Goal: Task Accomplishment & Management: Manage account settings

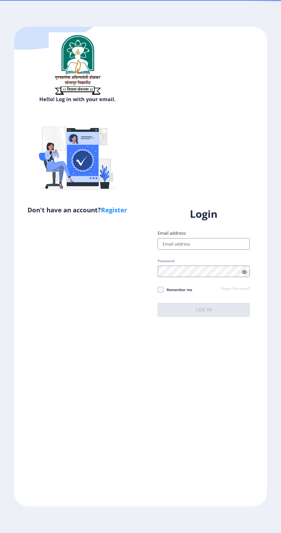
click at [219, 250] on input "Email address:" at bounding box center [204, 243] width 92 height 11
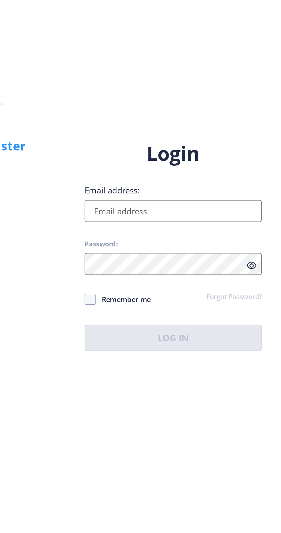
type input "[EMAIL_ADDRESS][DOMAIN_NAME]"
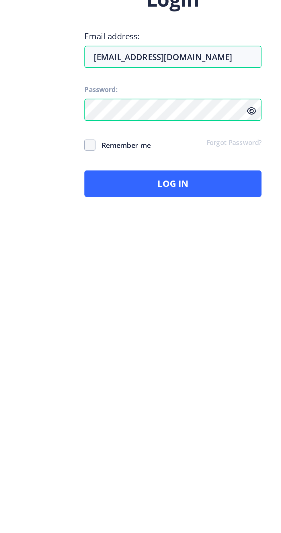
click at [246, 274] on icon at bounding box center [244, 272] width 5 height 4
click at [161, 293] on span at bounding box center [161, 290] width 6 height 6
click at [158, 290] on input "Remember me" at bounding box center [158, 289] width 0 height 0
checkbox input "true"
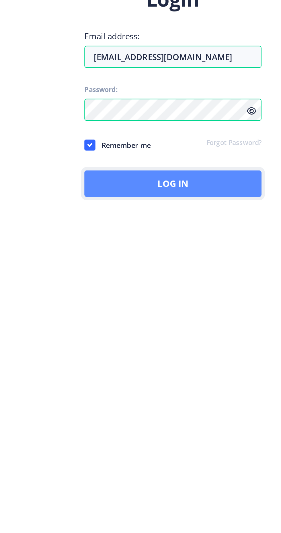
click at [209, 317] on button "Log In" at bounding box center [204, 310] width 92 height 14
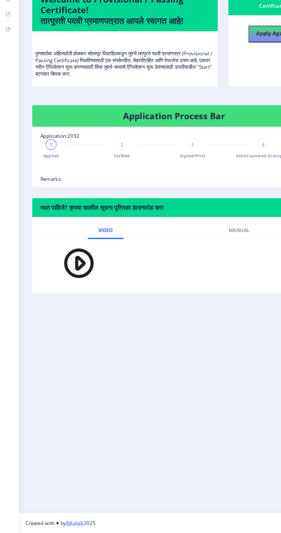
scroll to position [1, 0]
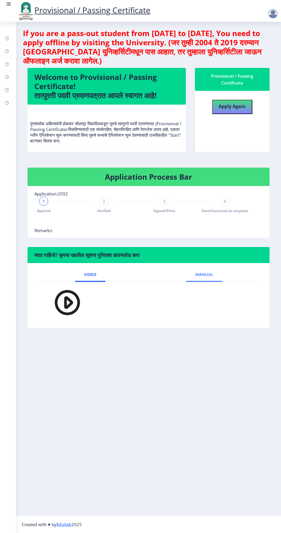
click at [212, 272] on span "Manual" at bounding box center [204, 274] width 18 height 5
click at [102, 272] on link "Video" at bounding box center [90, 275] width 31 height 14
click at [272, 12] on div at bounding box center [272, 13] width 11 height 11
click at [144, 351] on nb-layout-column "If you are a pass-out student from [DATE] to [DATE], You need to apply offline …" at bounding box center [148, 269] width 265 height 494
click at [19, 11] on img at bounding box center [25, 10] width 17 height 19
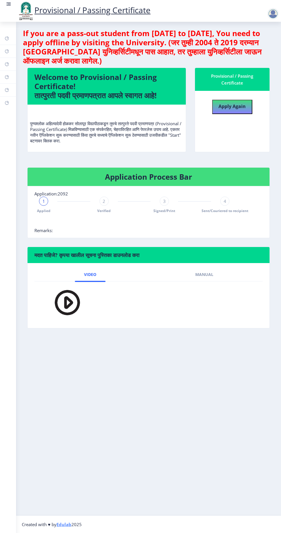
click at [18, 11] on img at bounding box center [25, 10] width 17 height 19
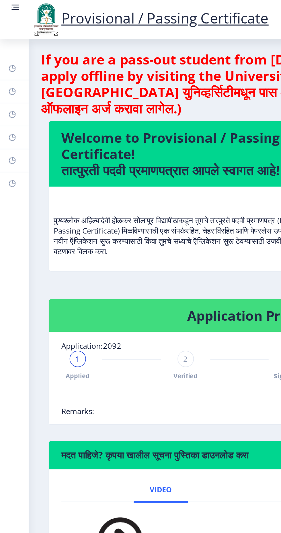
click at [9, 4] on rect at bounding box center [8, 4] width 3 height 1
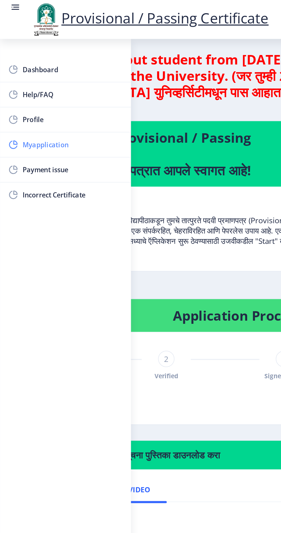
click at [60, 81] on span "Myapplication" at bounding box center [41, 81] width 56 height 7
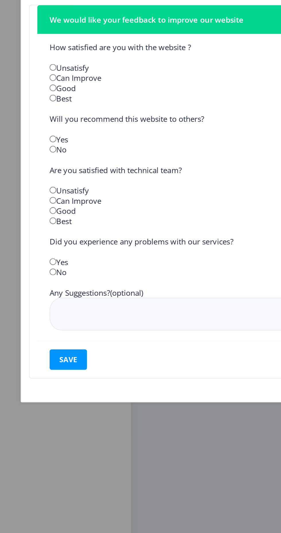
scroll to position [17, 0]
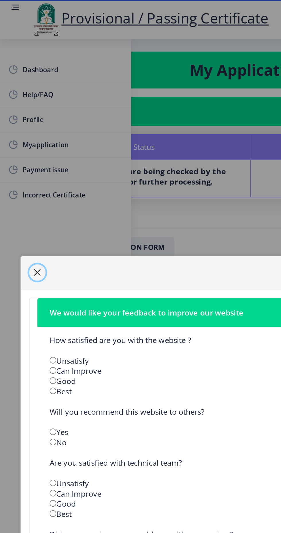
click at [21, 151] on span "button" at bounding box center [21, 152] width 5 height 5
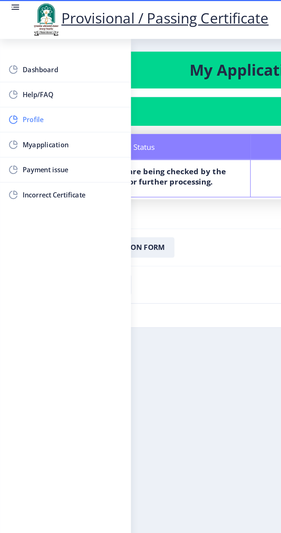
click at [52, 64] on span "Profile" at bounding box center [41, 67] width 56 height 7
select select "[DEMOGRAPHIC_DATA]"
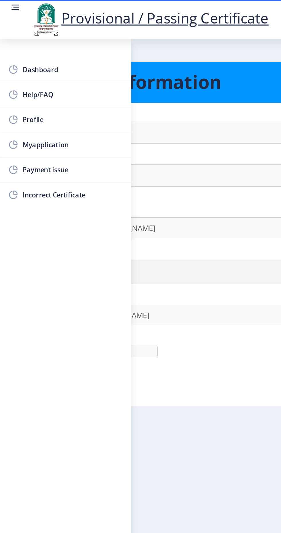
click at [113, 224] on nb-layout-column "Personal Information First Name : [PERSON_NAME] Last Name: [PERSON_NAME] Full N…" at bounding box center [140, 269] width 281 height 494
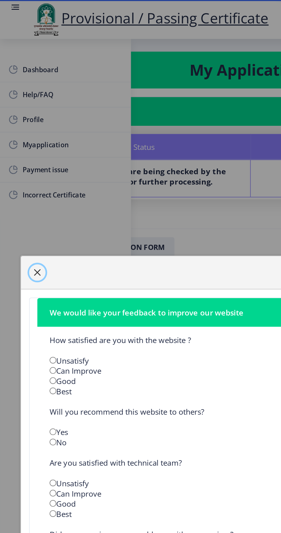
click at [22, 150] on span "button" at bounding box center [21, 152] width 5 height 5
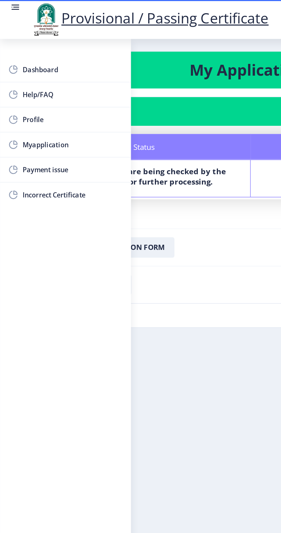
click at [9, 4] on rect at bounding box center [8, 4] width 3 height 1
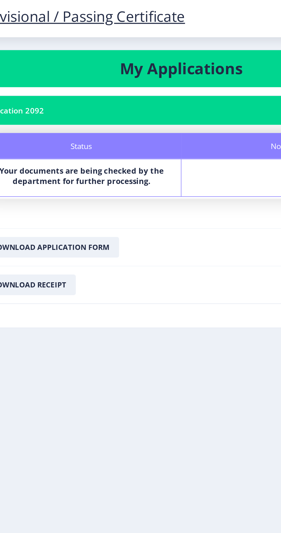
scroll to position [17, 0]
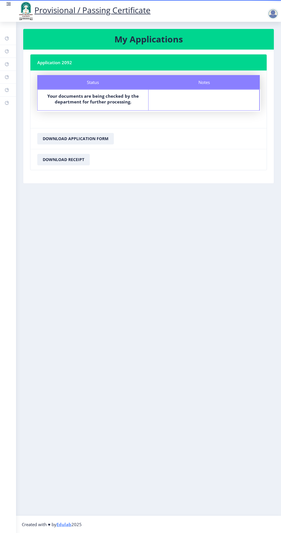
click at [8, 4] on rect at bounding box center [8, 4] width 3 height 1
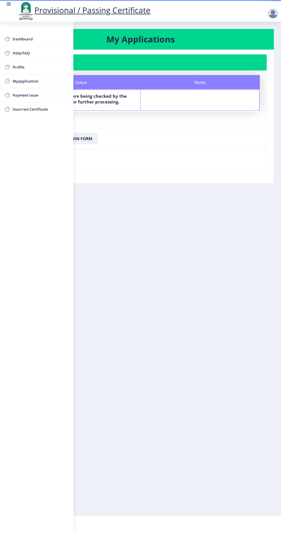
click at [209, 209] on nb-layout-column "My Applications Application 2092 Status Notes Status Your documents are being c…" at bounding box center [140, 269] width 281 height 494
click at [175, 184] on nb-layout-column "My Applications Application 2092 Status Notes Status Your documents are being c…" at bounding box center [140, 269] width 281 height 494
click at [8, 3] on rect at bounding box center [9, 3] width 4 height 1
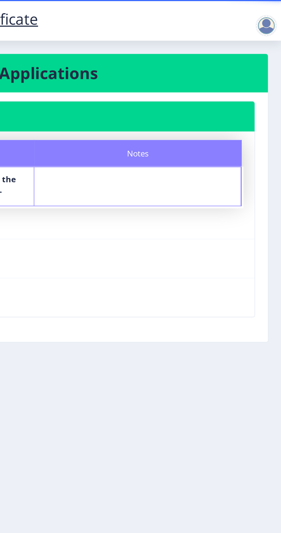
click at [271, 16] on div at bounding box center [272, 13] width 11 height 11
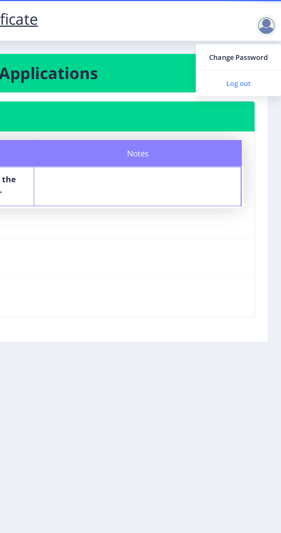
click at [264, 47] on span "Log out" at bounding box center [258, 44] width 37 height 7
